Goal: Register for event/course

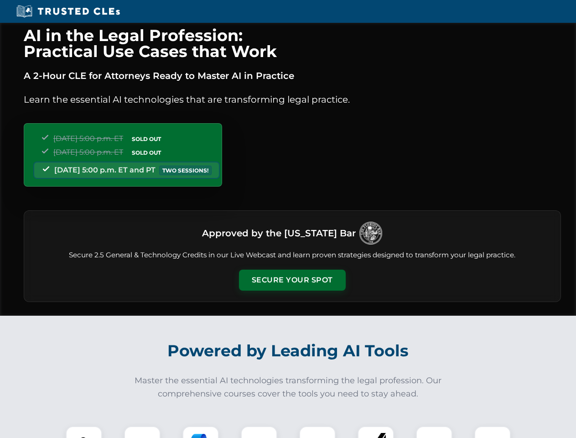
click at [292, 280] on button "Secure Your Spot" at bounding box center [292, 280] width 107 height 21
click at [84, 432] on img at bounding box center [84, 444] width 26 height 26
